Goal: Task Accomplishment & Management: Complete application form

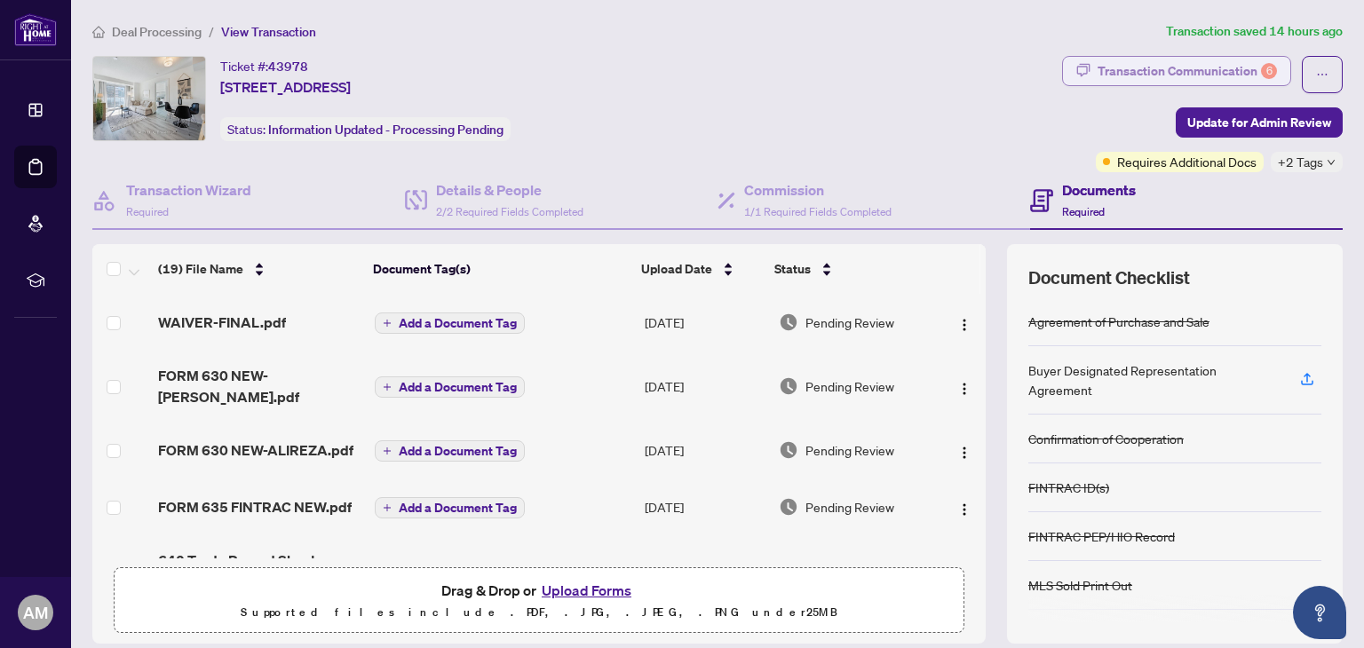
click at [1160, 68] on div "Transaction Communication 6" at bounding box center [1186, 71] width 179 height 28
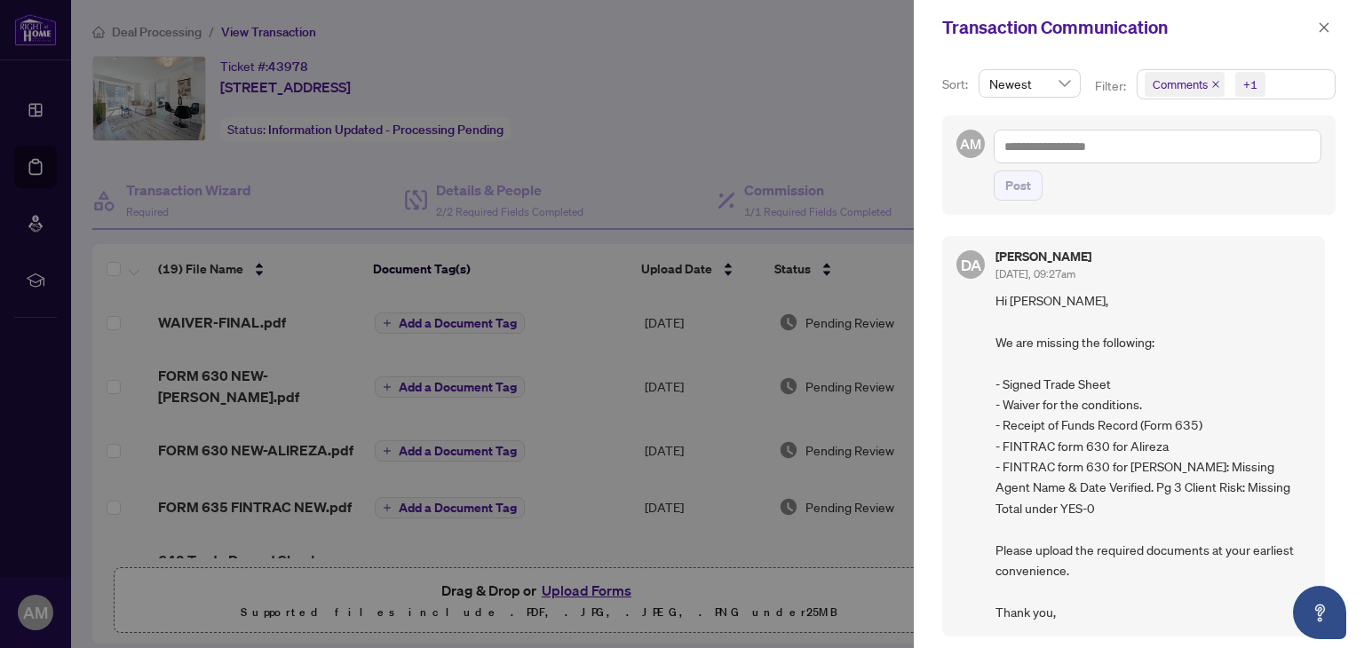
drag, startPoint x: 930, startPoint y: 49, endPoint x: 927, endPoint y: 63, distance: 14.5
click at [927, 62] on div "Transaction Communication Sort: Newest Filter: Comments +1 AM Post DA [PERSON_N…" at bounding box center [1139, 324] width 450 height 648
click at [1328, 24] on icon "close" at bounding box center [1324, 27] width 10 height 10
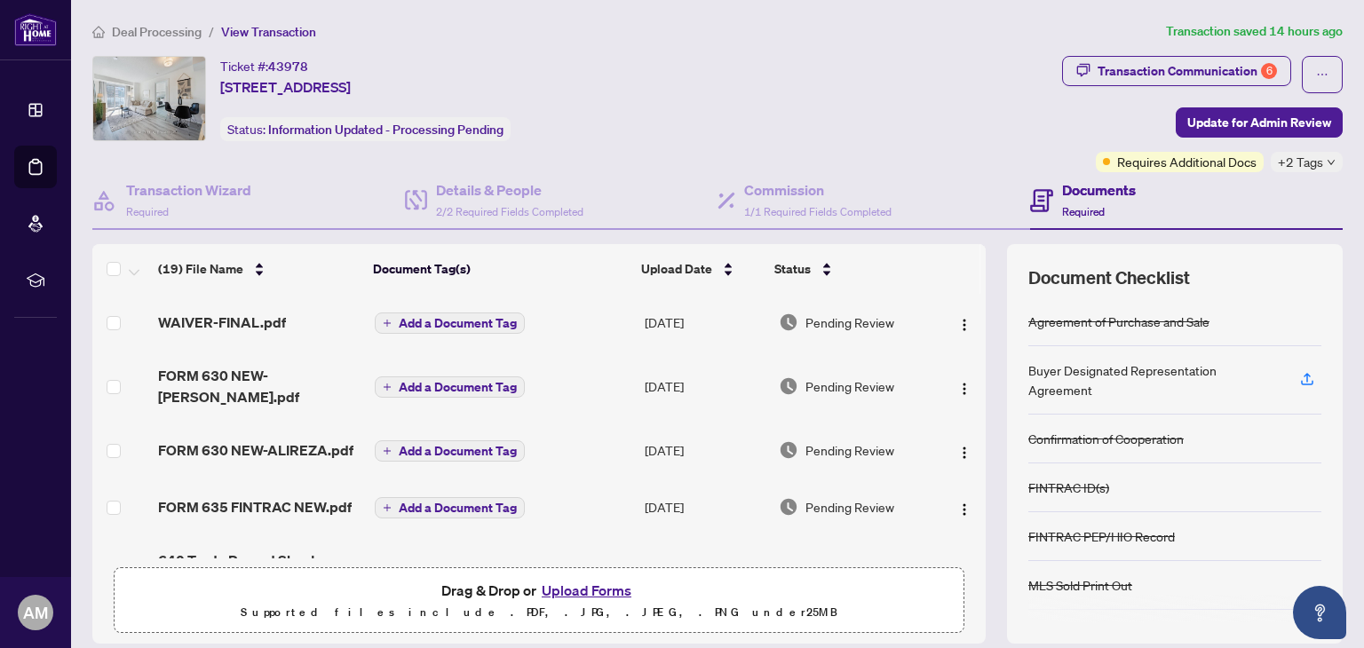
click at [144, 29] on span "Deal Processing" at bounding box center [157, 32] width 90 height 16
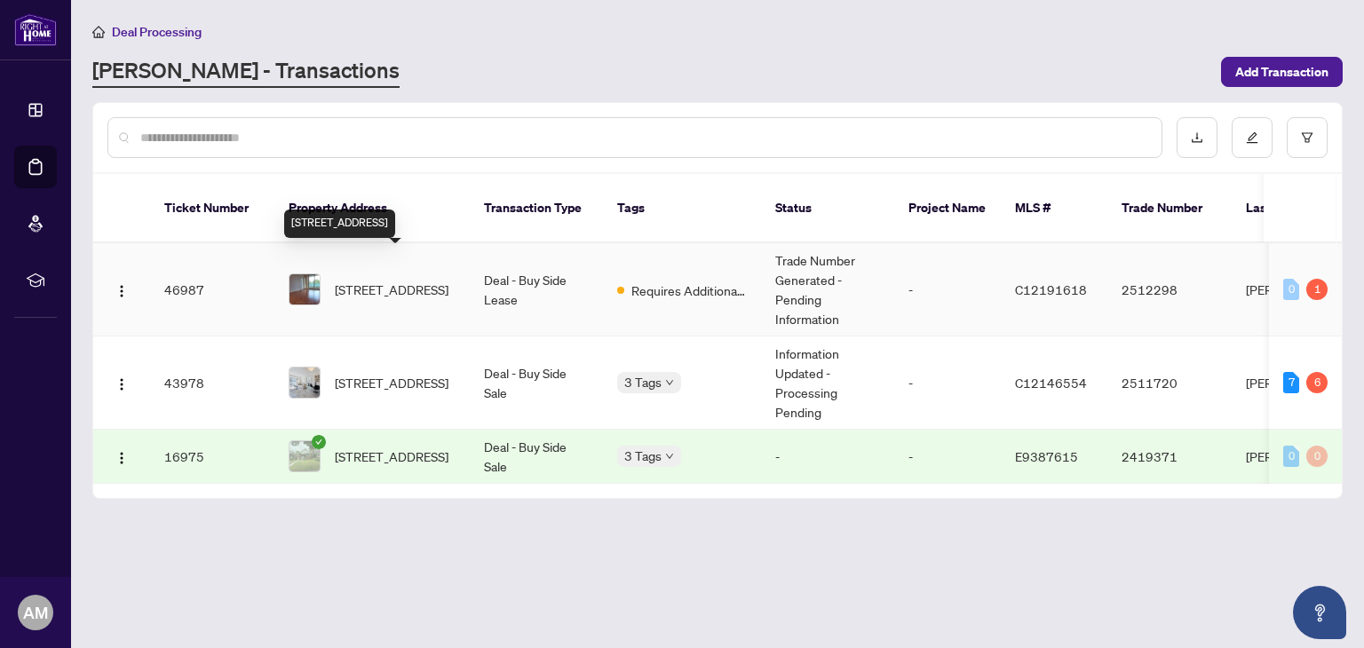
click at [376, 280] on span "[STREET_ADDRESS]" at bounding box center [392, 290] width 114 height 20
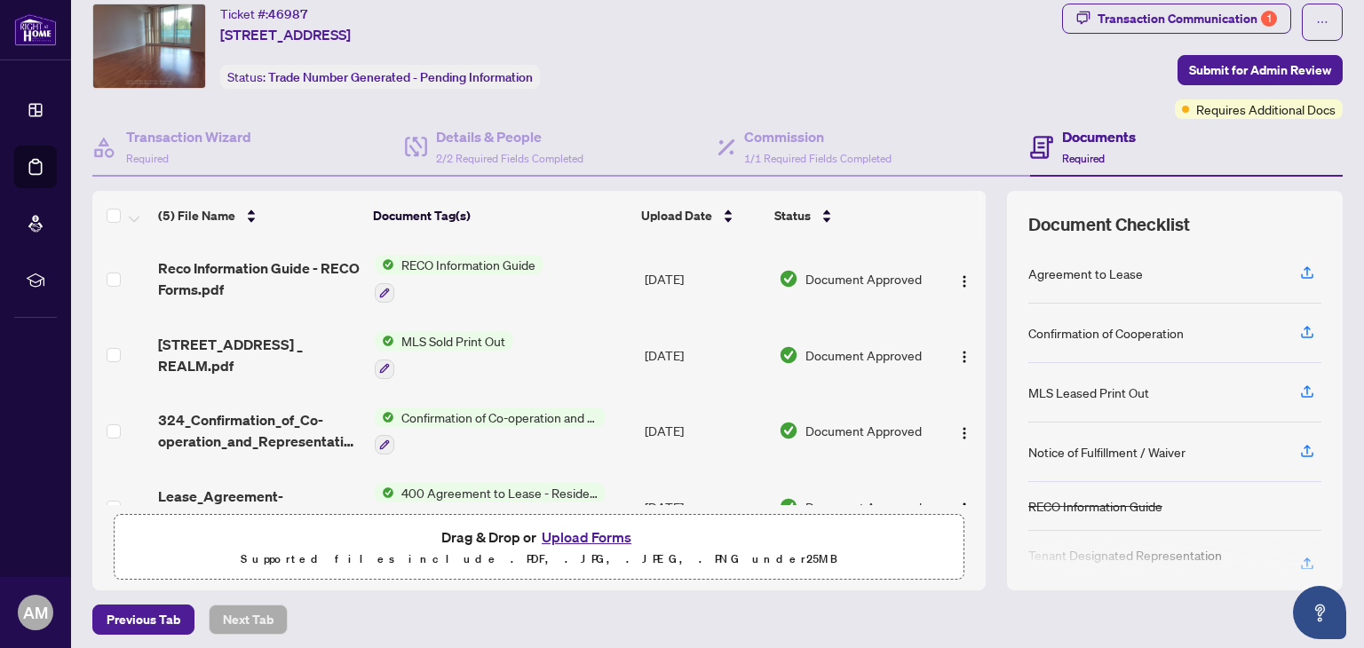
scroll to position [31, 0]
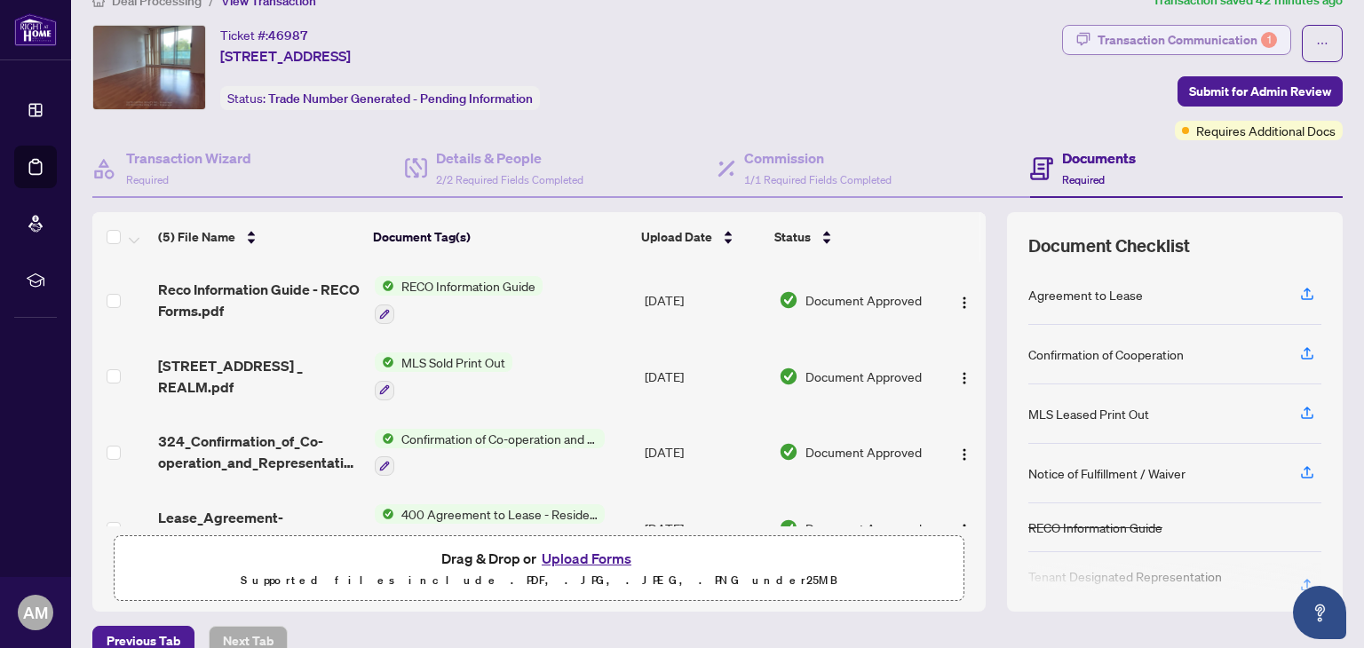
click at [1154, 34] on div "Transaction Communication 1" at bounding box center [1186, 40] width 179 height 28
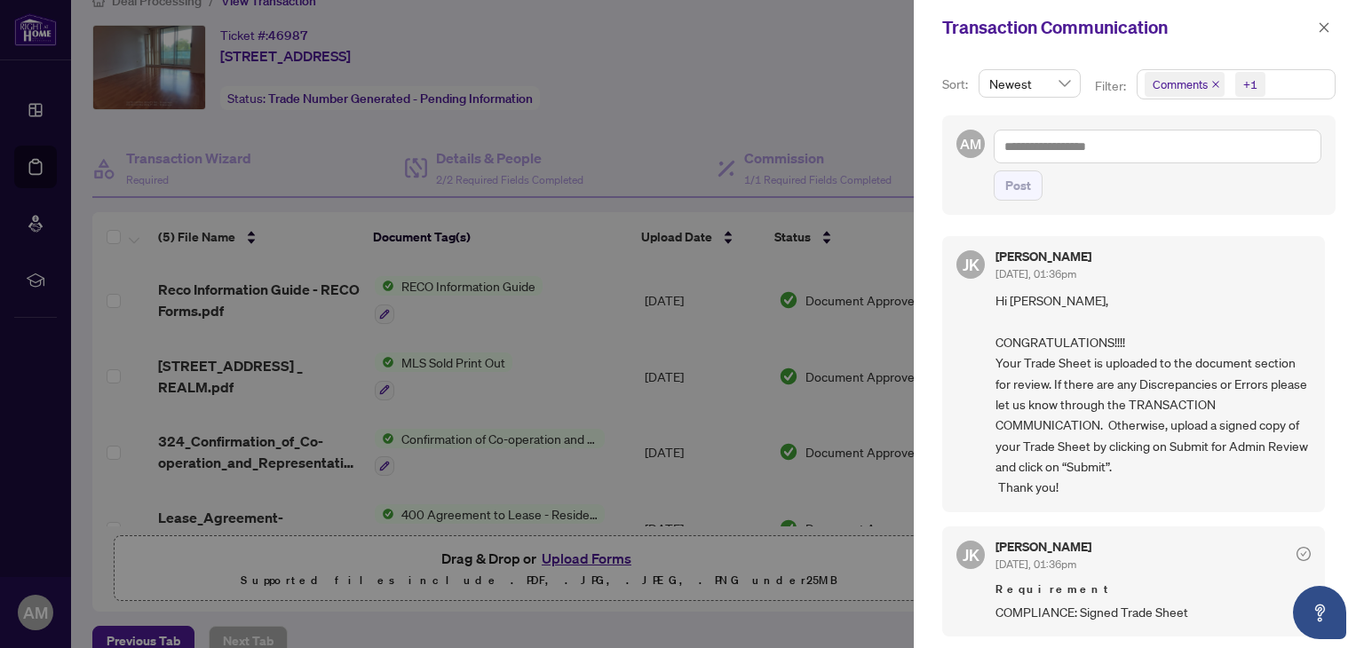
scroll to position [2, 0]
click at [1325, 23] on icon "close" at bounding box center [1324, 27] width 12 height 12
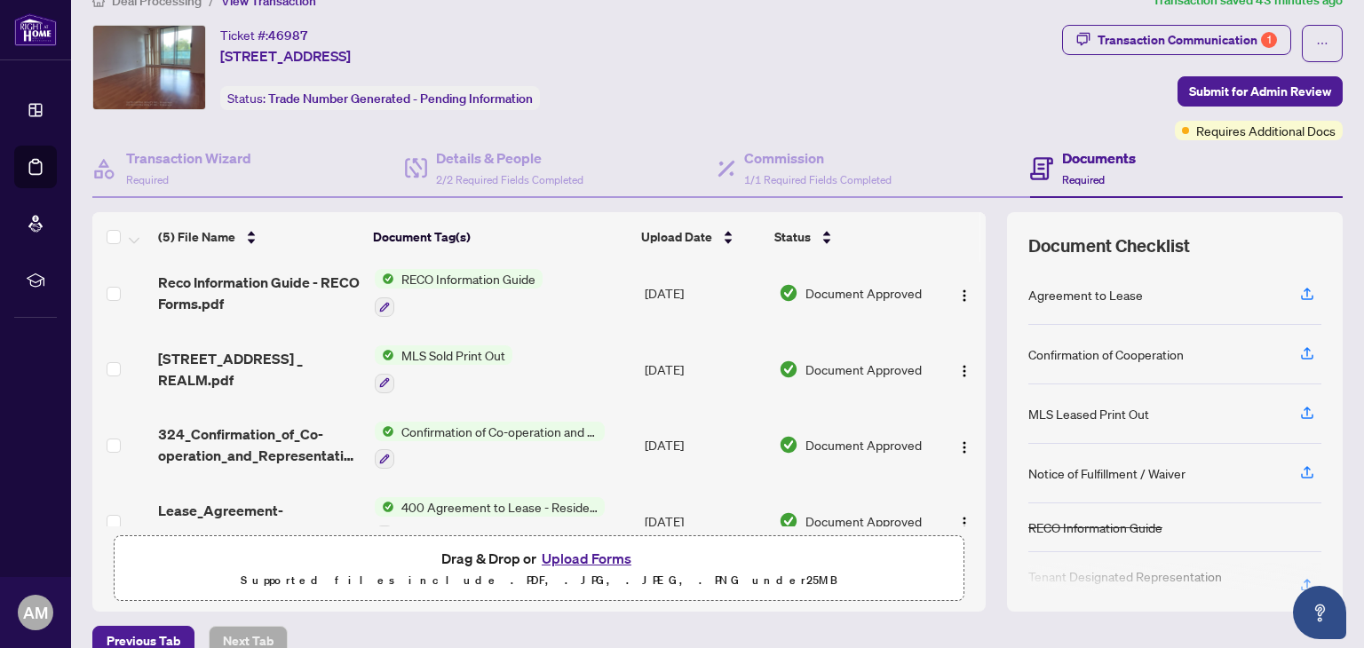
scroll to position [0, 0]
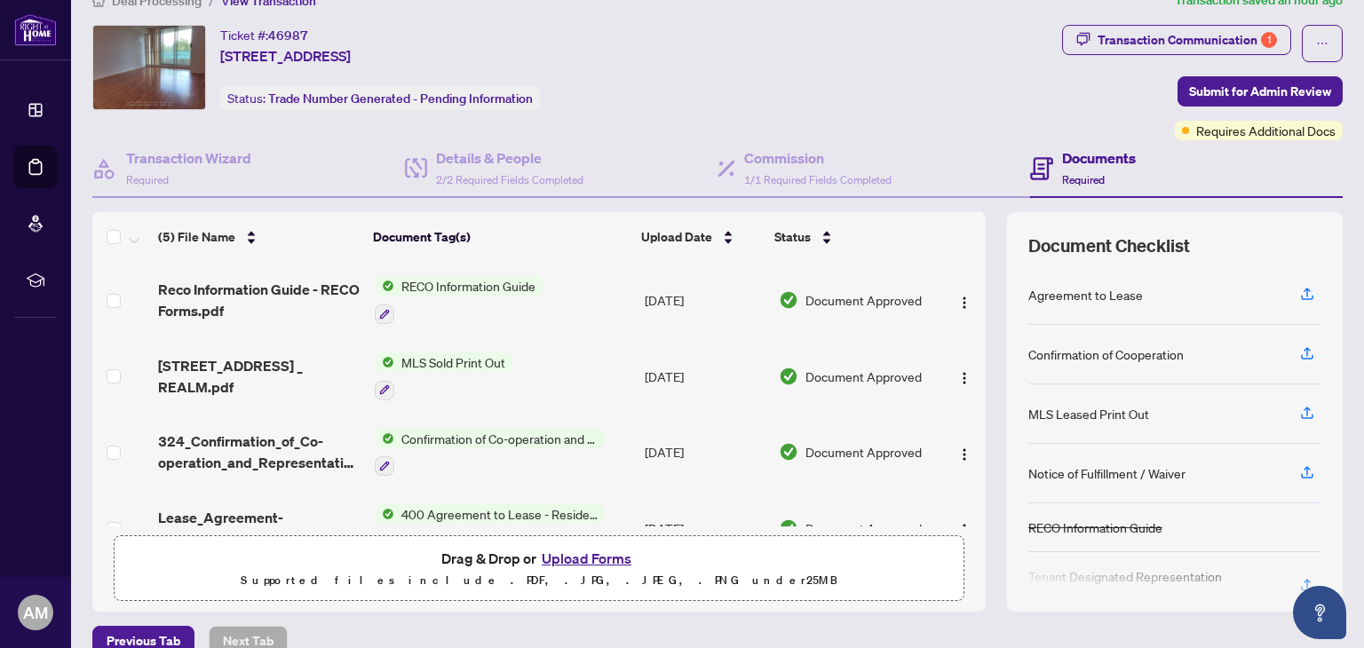
click at [552, 555] on button "Upload Forms" at bounding box center [586, 558] width 100 height 23
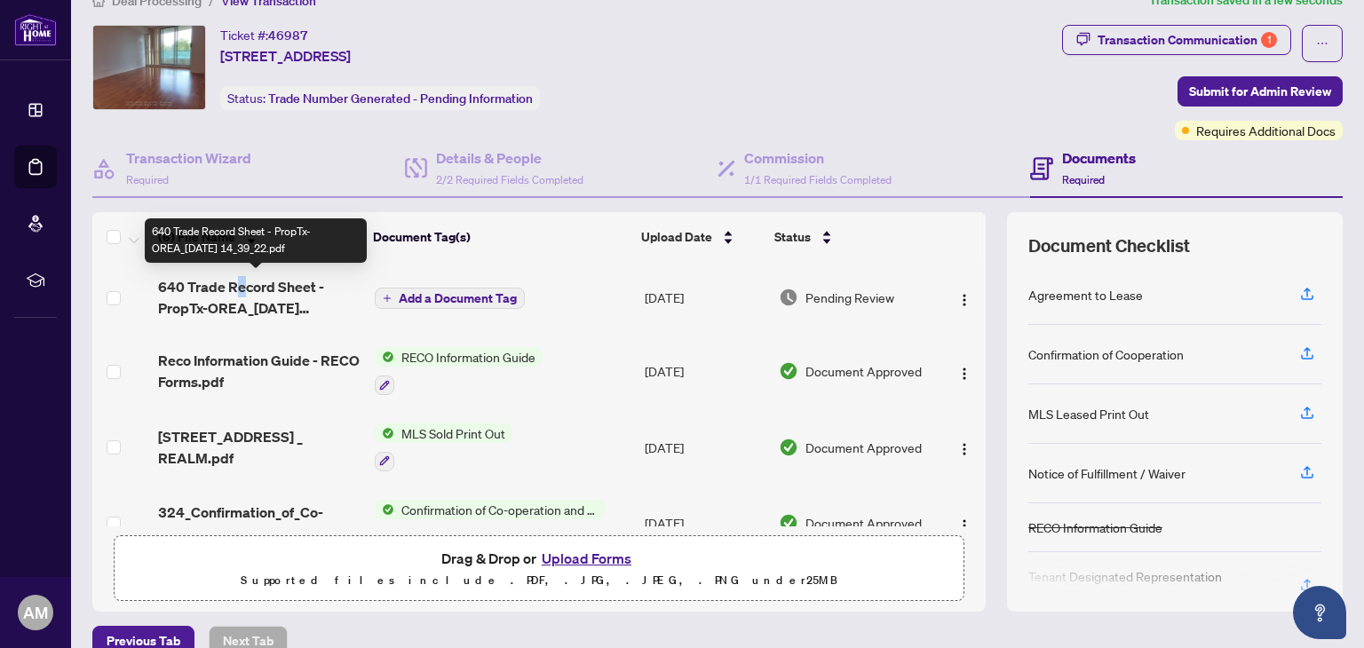
drag, startPoint x: 232, startPoint y: 289, endPoint x: 241, endPoint y: 281, distance: 11.4
click at [241, 281] on span "640 Trade Record Sheet - PropTx-OREA_[DATE] 14_39_22.pdf" at bounding box center [259, 297] width 202 height 43
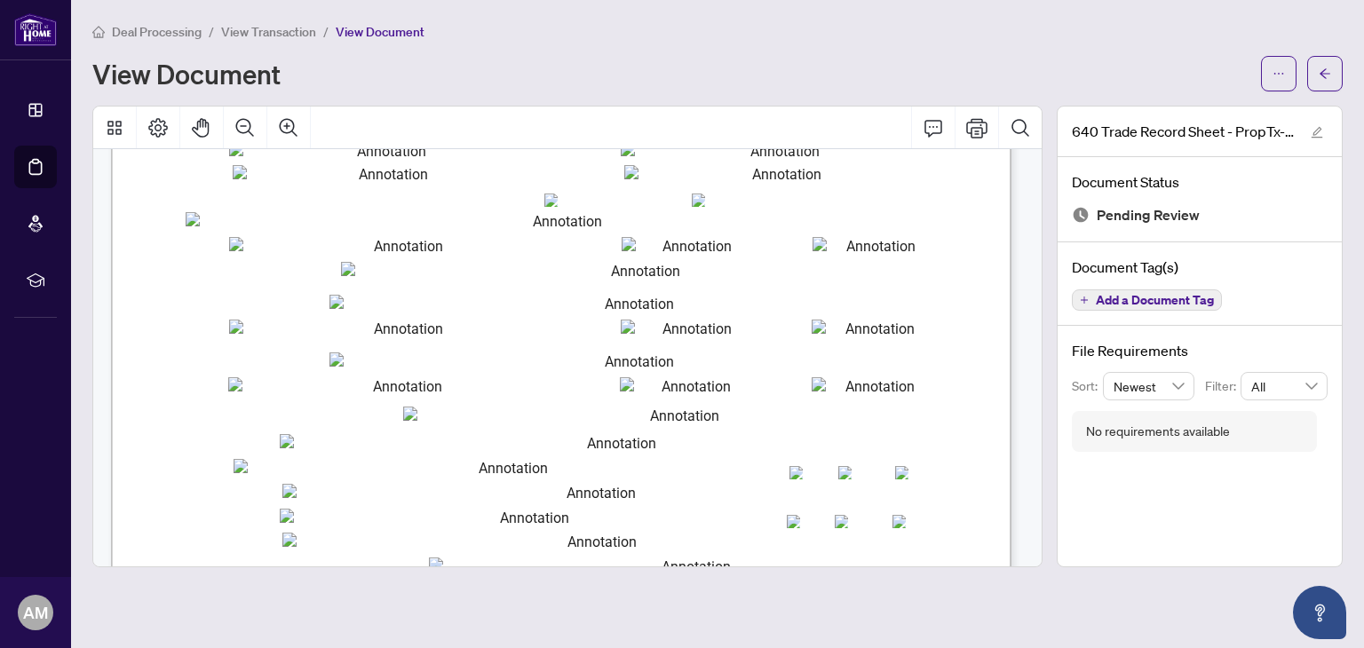
scroll to position [533, 0]
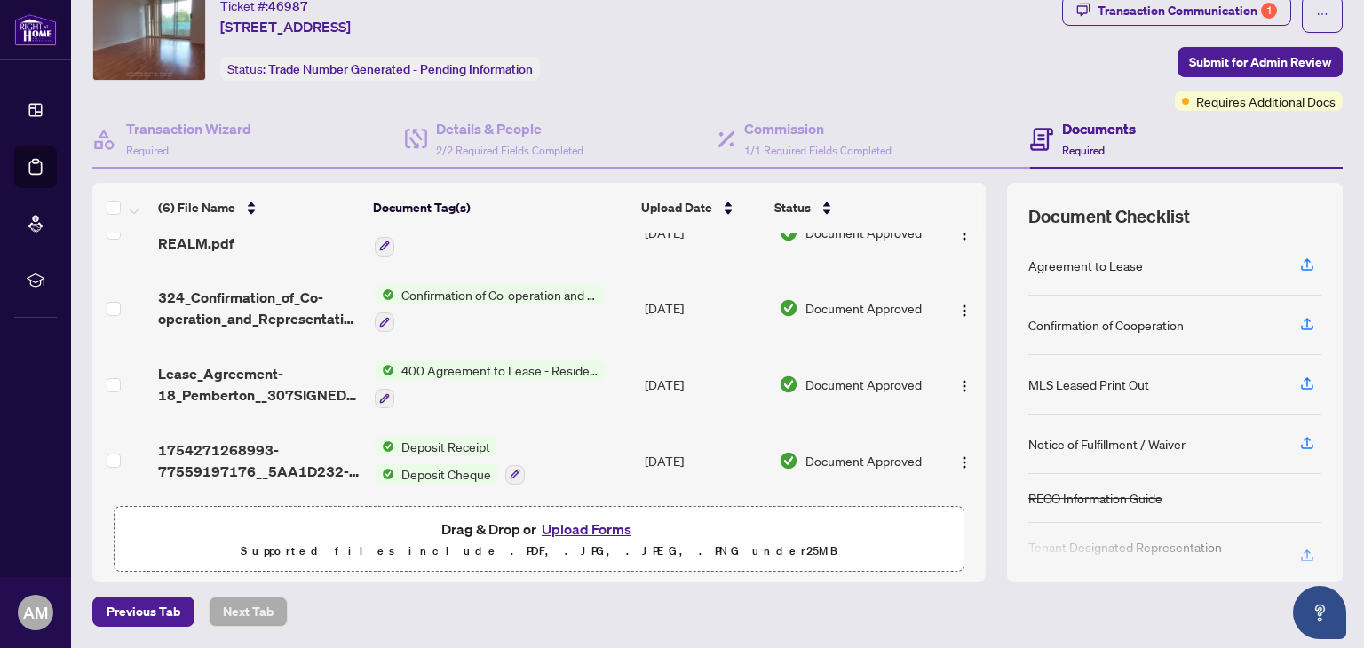
scroll to position [31, 0]
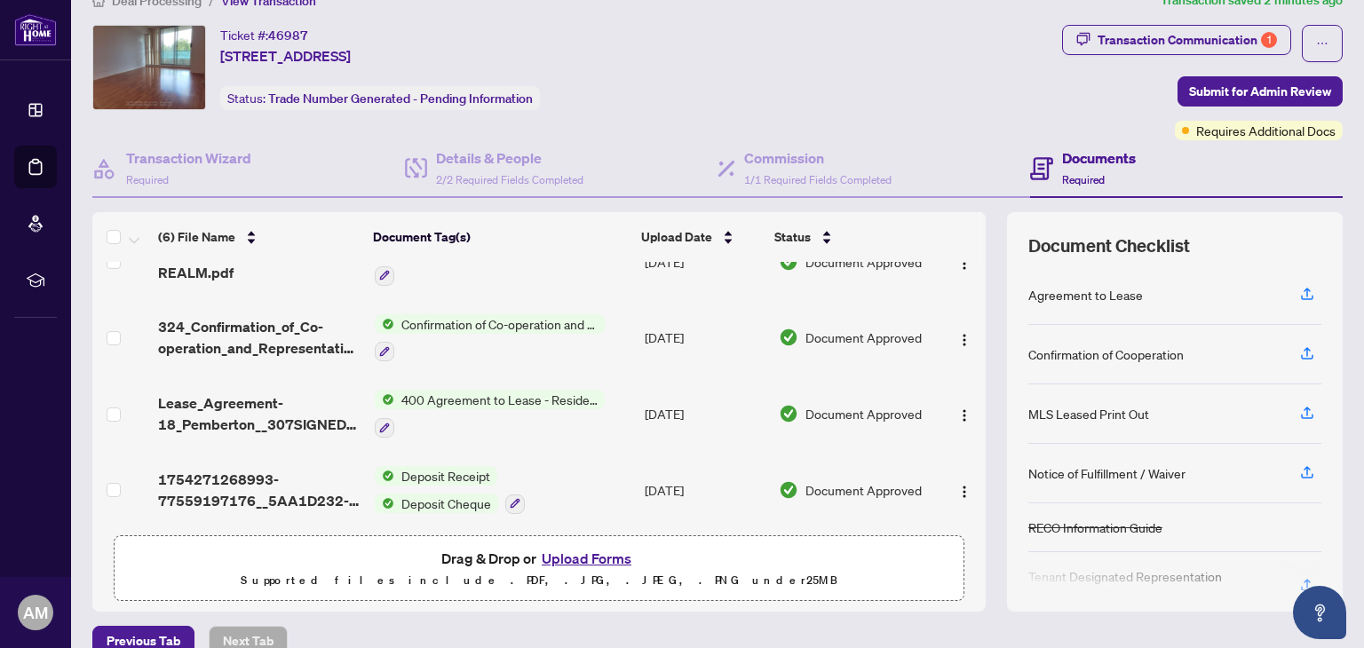
click at [398, 390] on span "400 Agreement to Lease - Residential" at bounding box center [499, 400] width 210 height 20
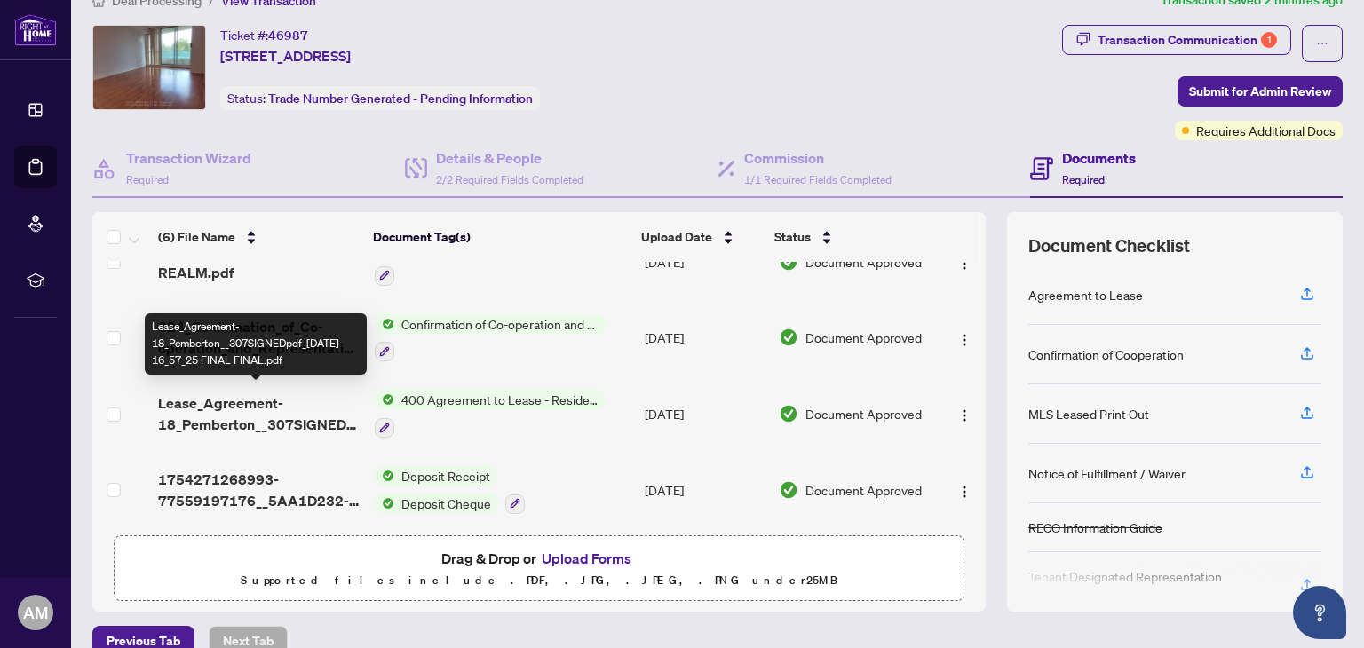
click at [222, 399] on span "Lease_Agreement-18_Pemberton__307SIGNEDpdf_[DATE] 16_57_25 FINAL FINAL.pdf" at bounding box center [259, 413] width 202 height 43
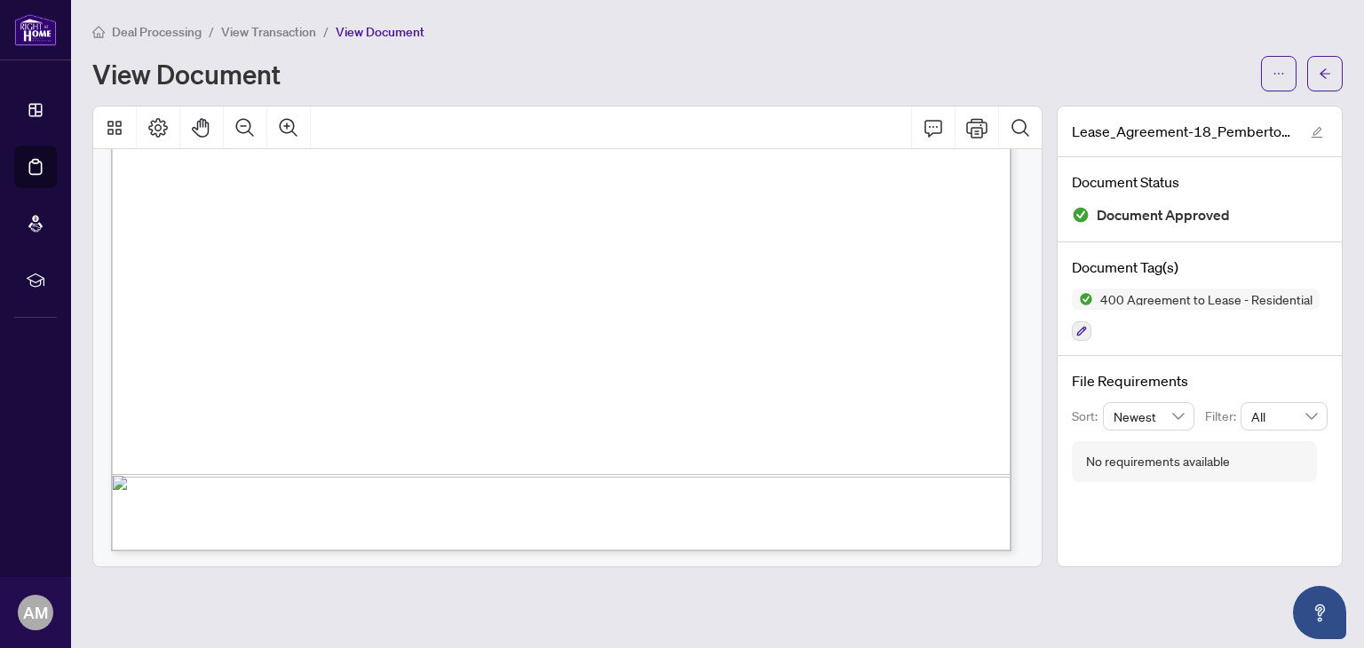
scroll to position [4365, 0]
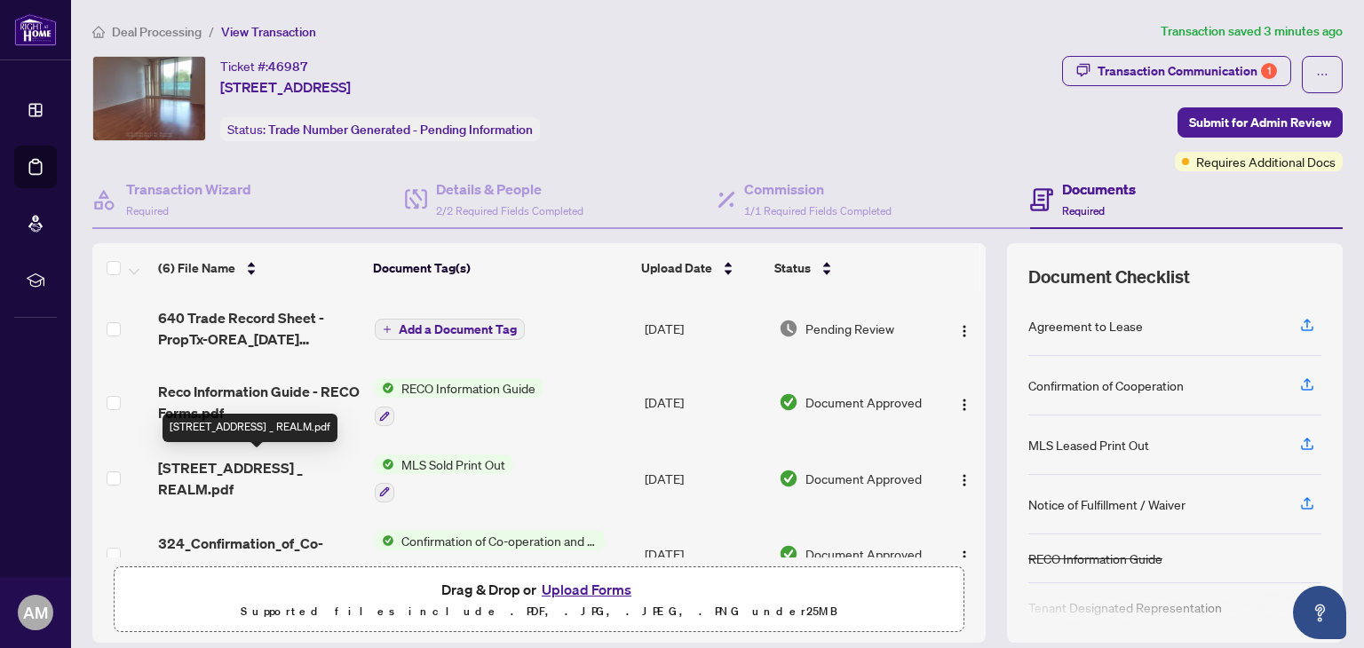
click at [234, 465] on span "[STREET_ADDRESS] _ REALM.pdf" at bounding box center [259, 478] width 202 height 43
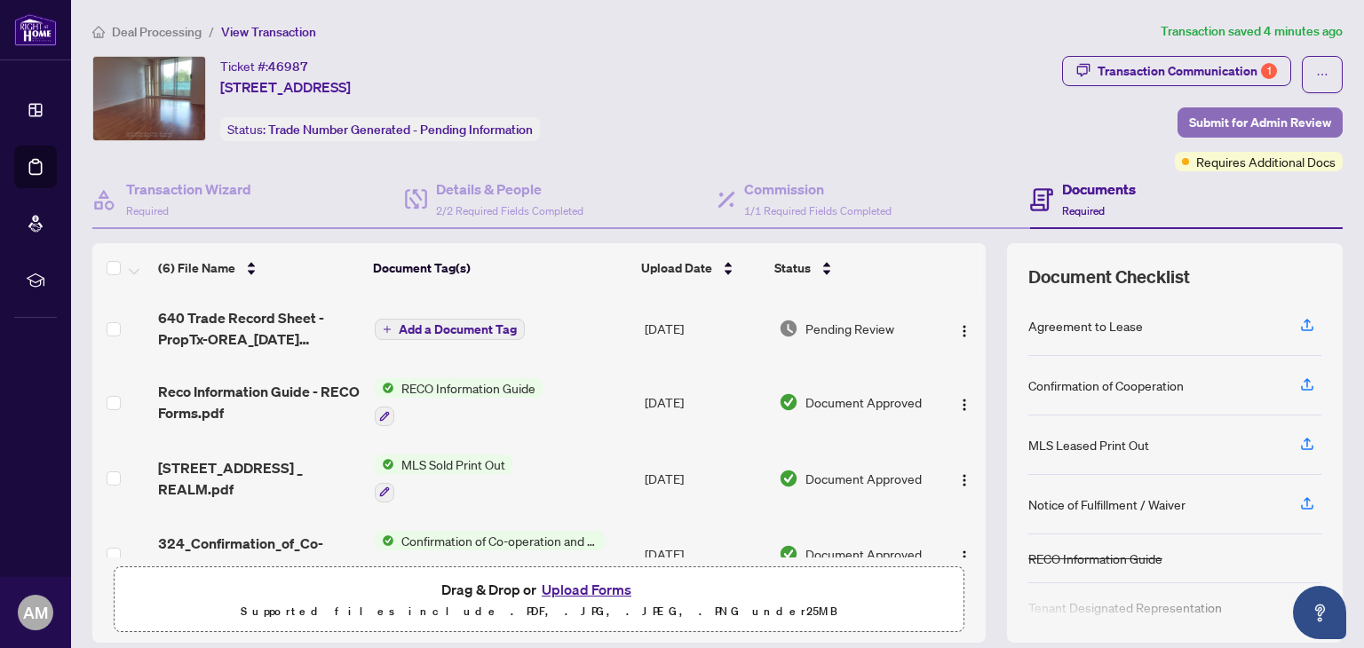
click at [1197, 122] on span "Submit for Admin Review" at bounding box center [1260, 122] width 142 height 28
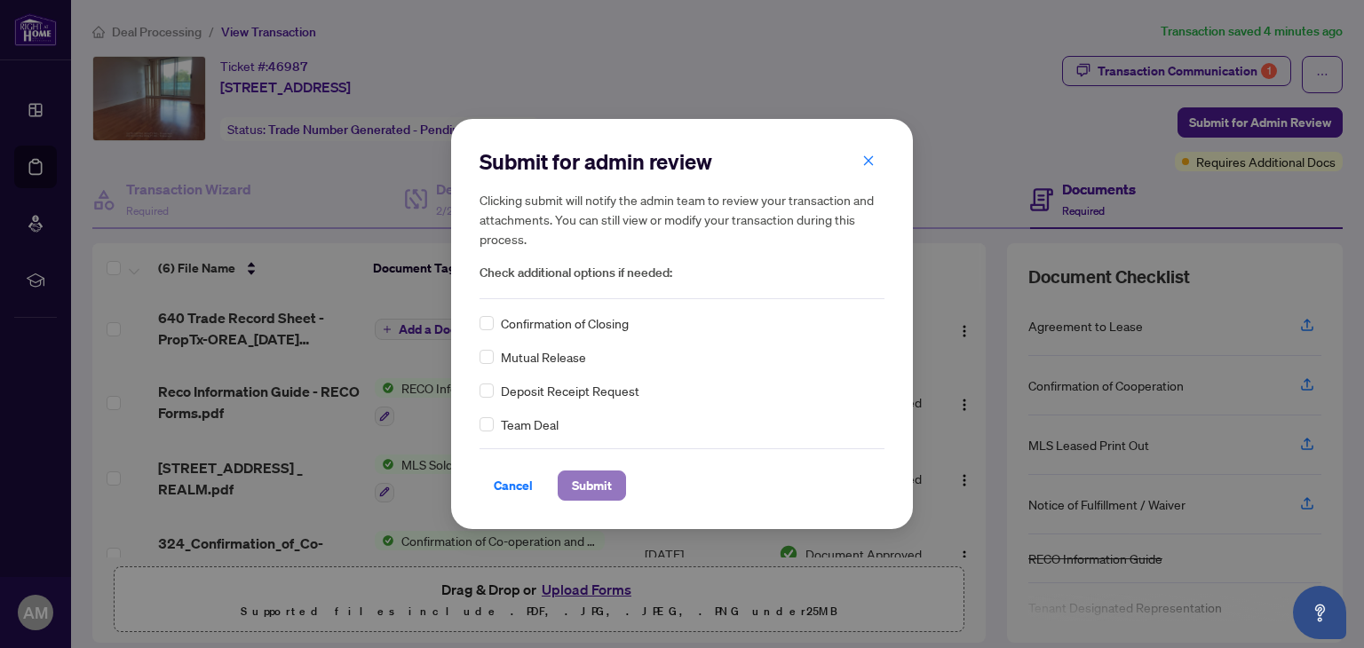
click at [607, 482] on span "Submit" at bounding box center [592, 485] width 40 height 28
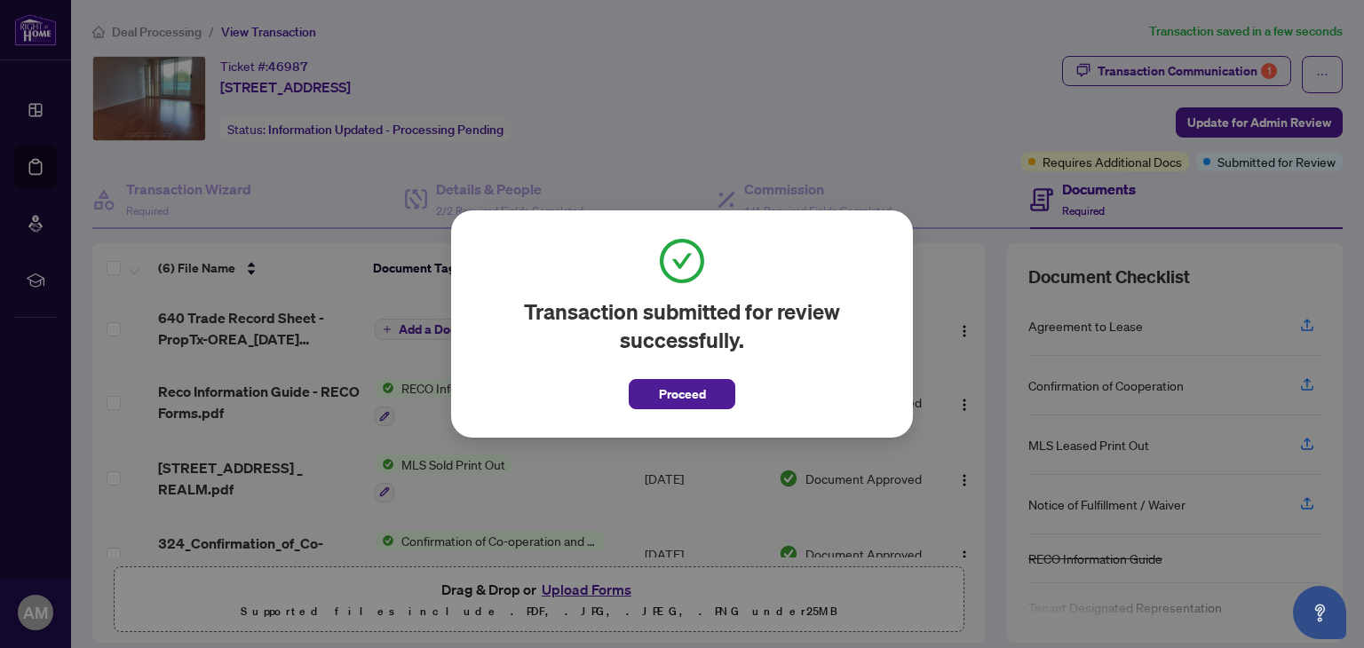
click at [677, 387] on span "Proceed" at bounding box center [682, 394] width 47 height 28
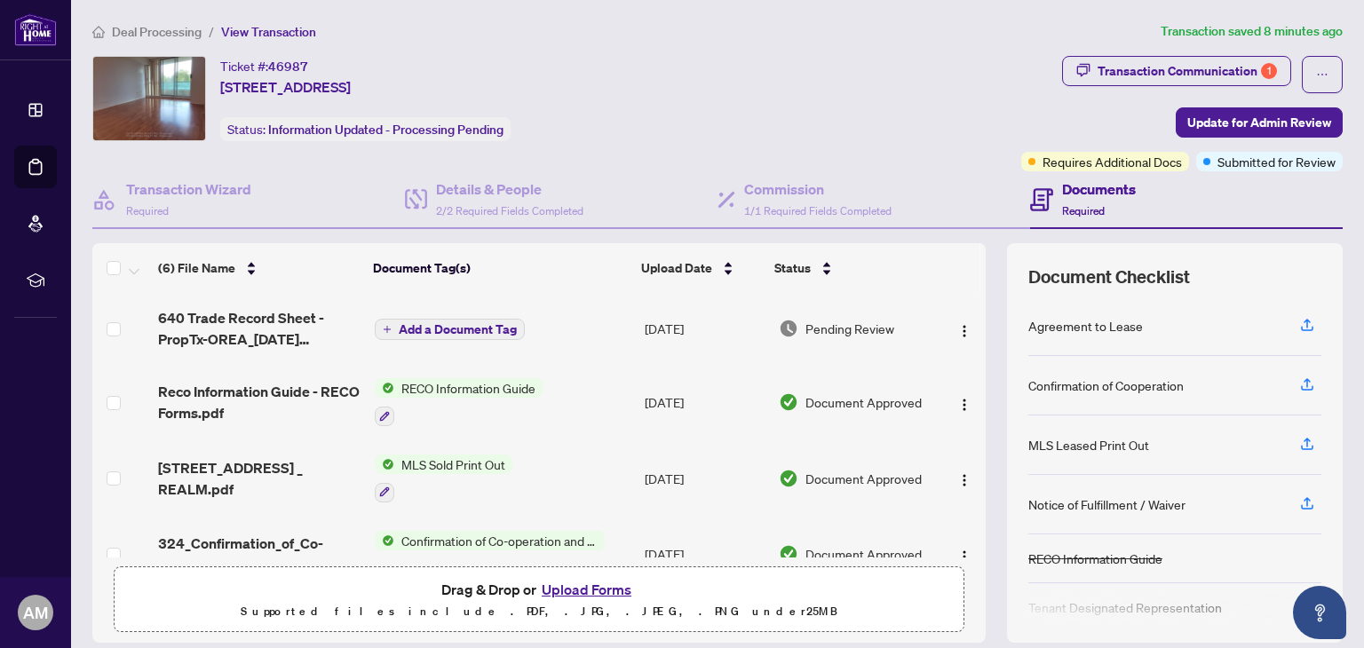
click at [137, 31] on span "Deal Processing" at bounding box center [157, 32] width 90 height 16
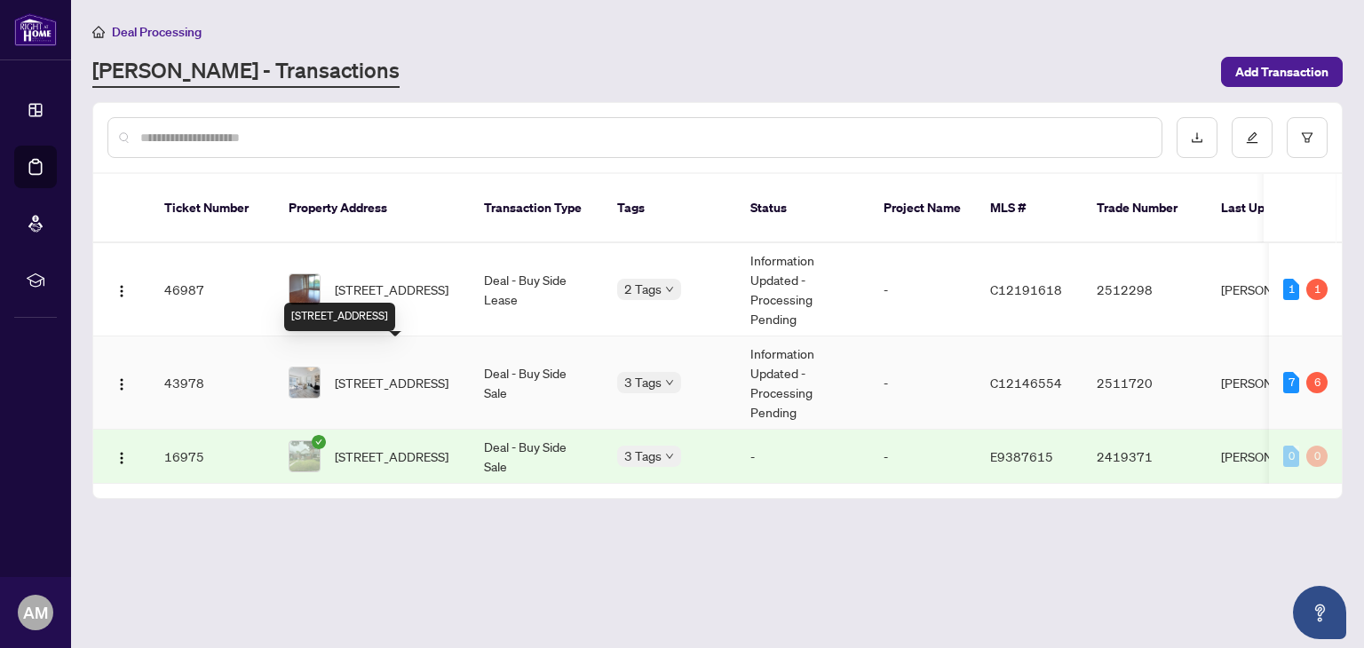
drag, startPoint x: 366, startPoint y: 362, endPoint x: 381, endPoint y: 363, distance: 15.1
click at [381, 373] on span "[STREET_ADDRESS]" at bounding box center [392, 383] width 114 height 20
